Goal: Task Accomplishment & Management: Complete application form

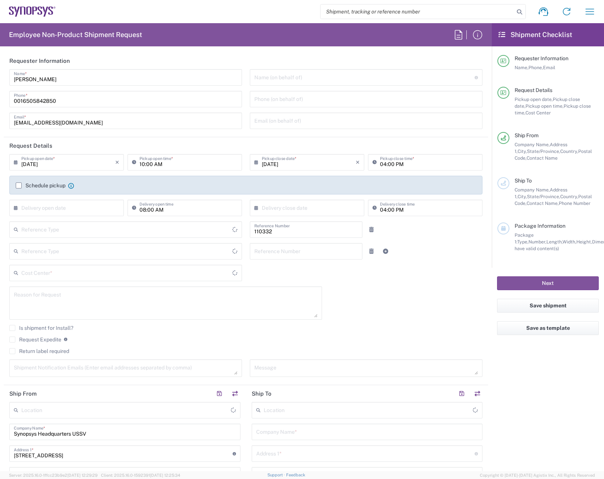
type input "United States"
type input "US01, FAC, Fac Admin 110332"
type input "Delivered at Place"
type input "California"
type input "United States"
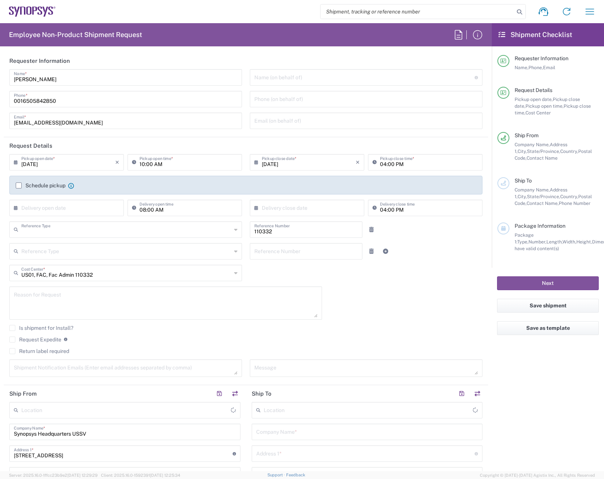
type input "Department"
type input "Headquarters USSV"
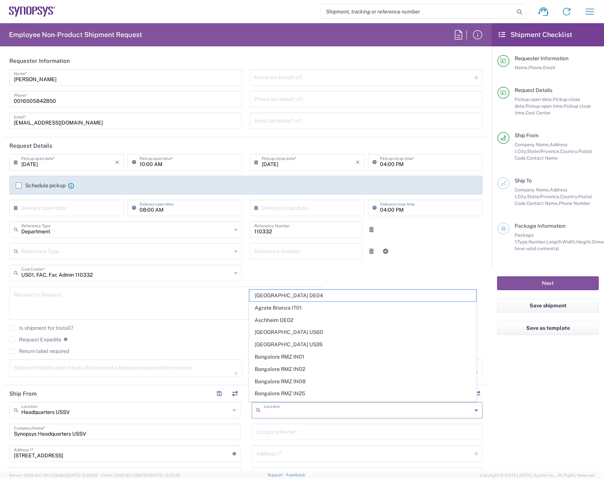
click at [288, 412] on input "text" at bounding box center [367, 409] width 209 height 13
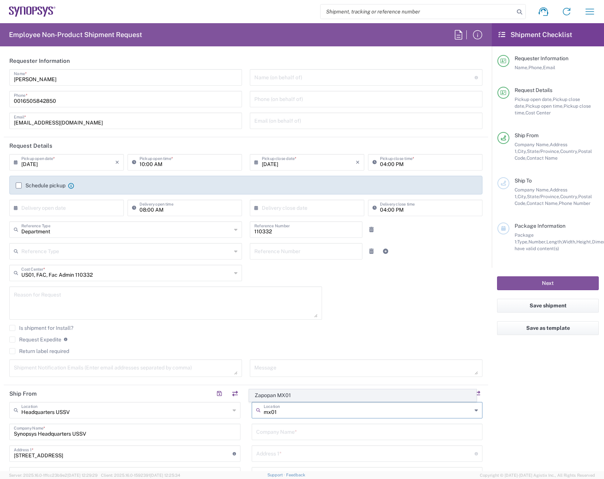
click at [282, 394] on span "Zapopan MX01" at bounding box center [362, 395] width 226 height 12
type input "Zapopan MX01"
type input "Synopsys Zapopan MX01"
type input "Avenida Vallarta 6503"
type input "Interior 65 Colonia Concentro"
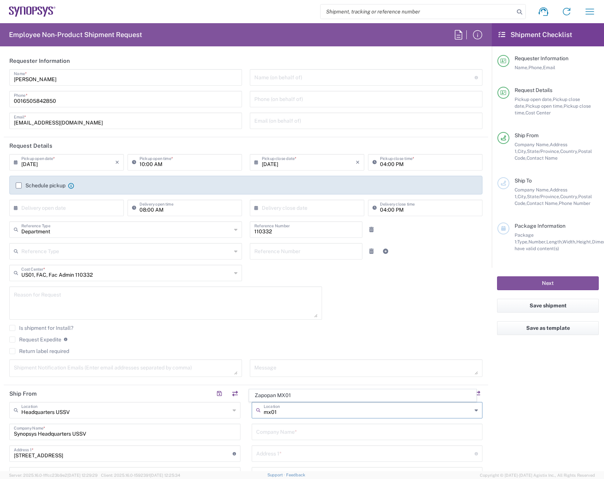
type input "Zapopan"
type input "Mexico"
type input "45010"
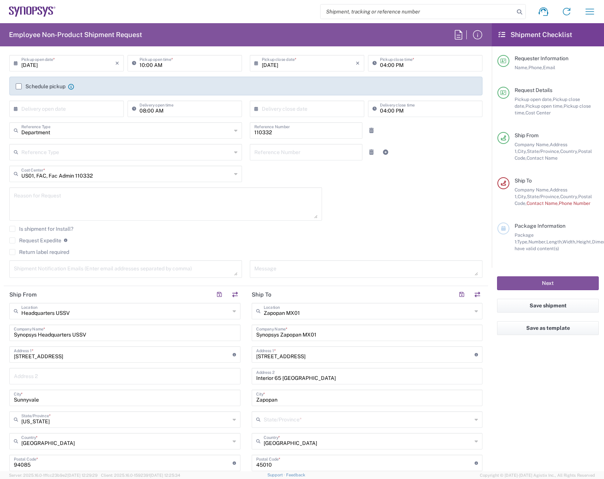
scroll to position [112, 0]
